Goal: Transaction & Acquisition: Purchase product/service

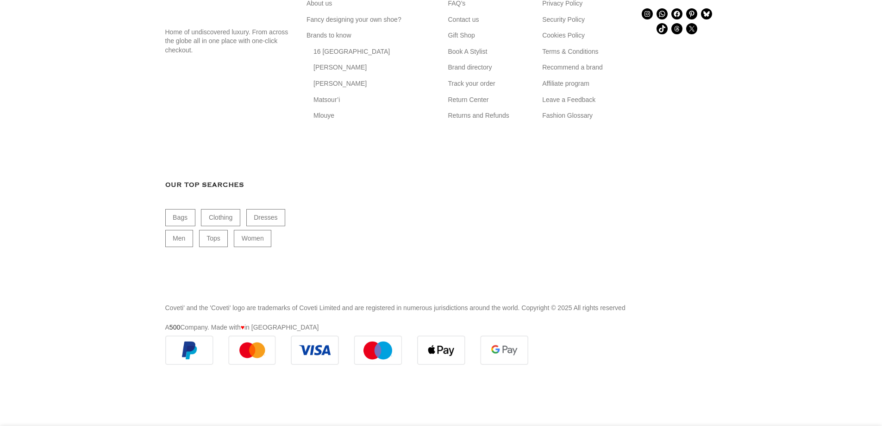
scroll to position [1991, 0]
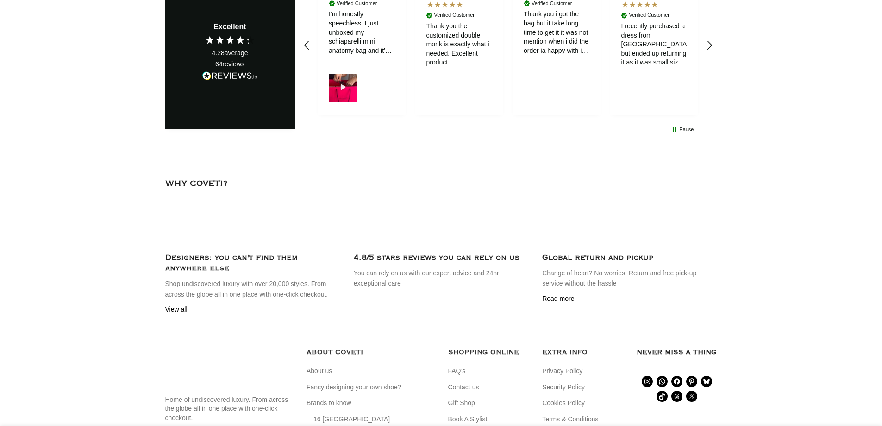
scroll to position [973, 0]
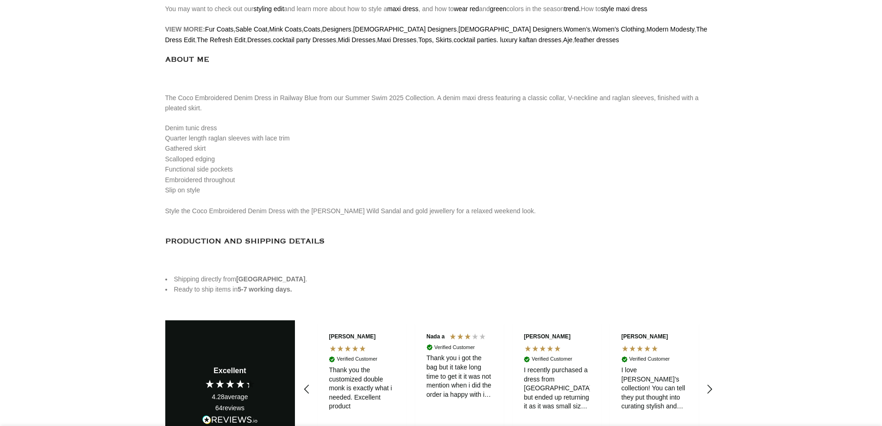
scroll to position [741, 0]
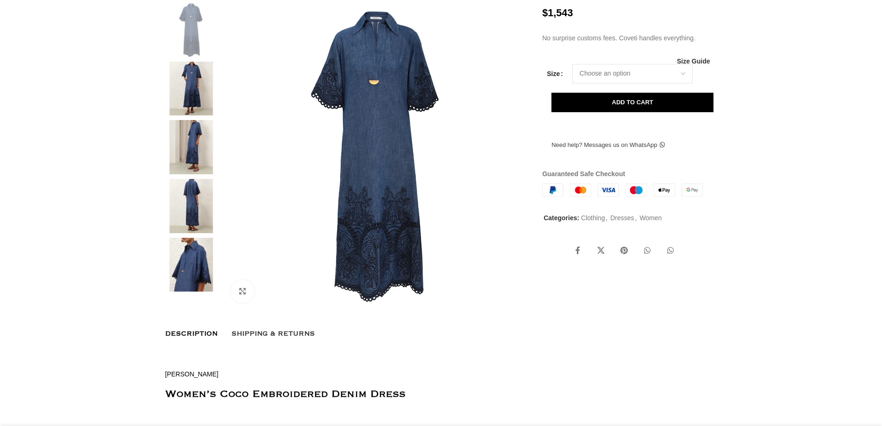
scroll to position [0, 0]
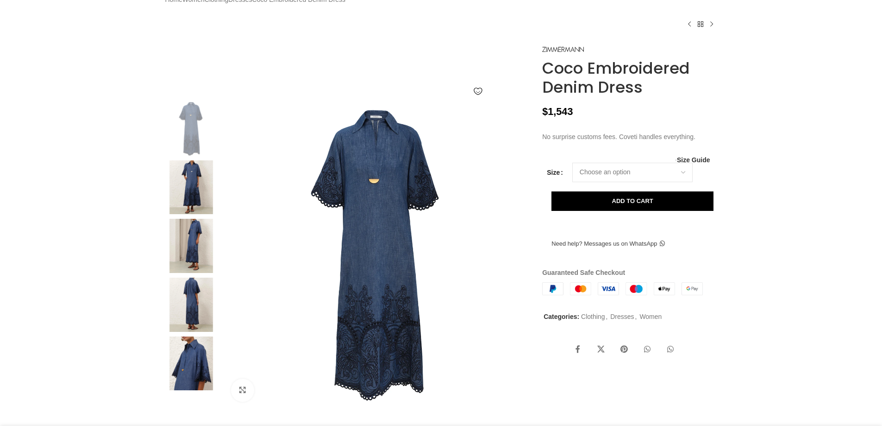
scroll to position [185, 0]
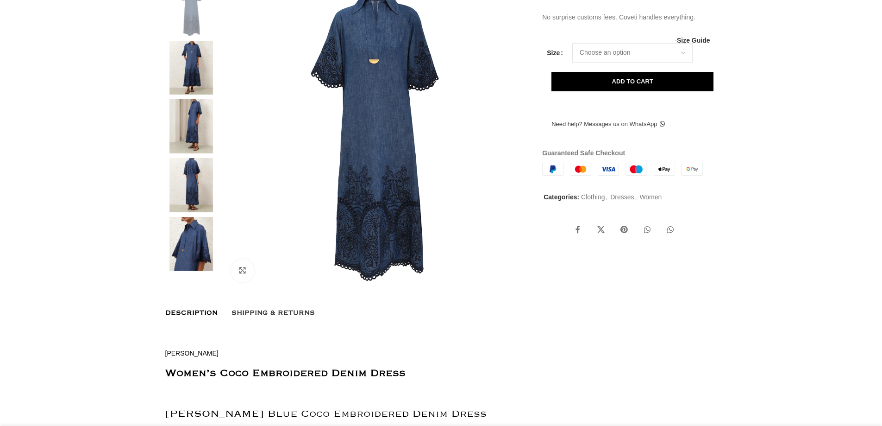
click at [220, 289] on div at bounding box center [191, 282] width 56 height 14
